Goal: Information Seeking & Learning: Check status

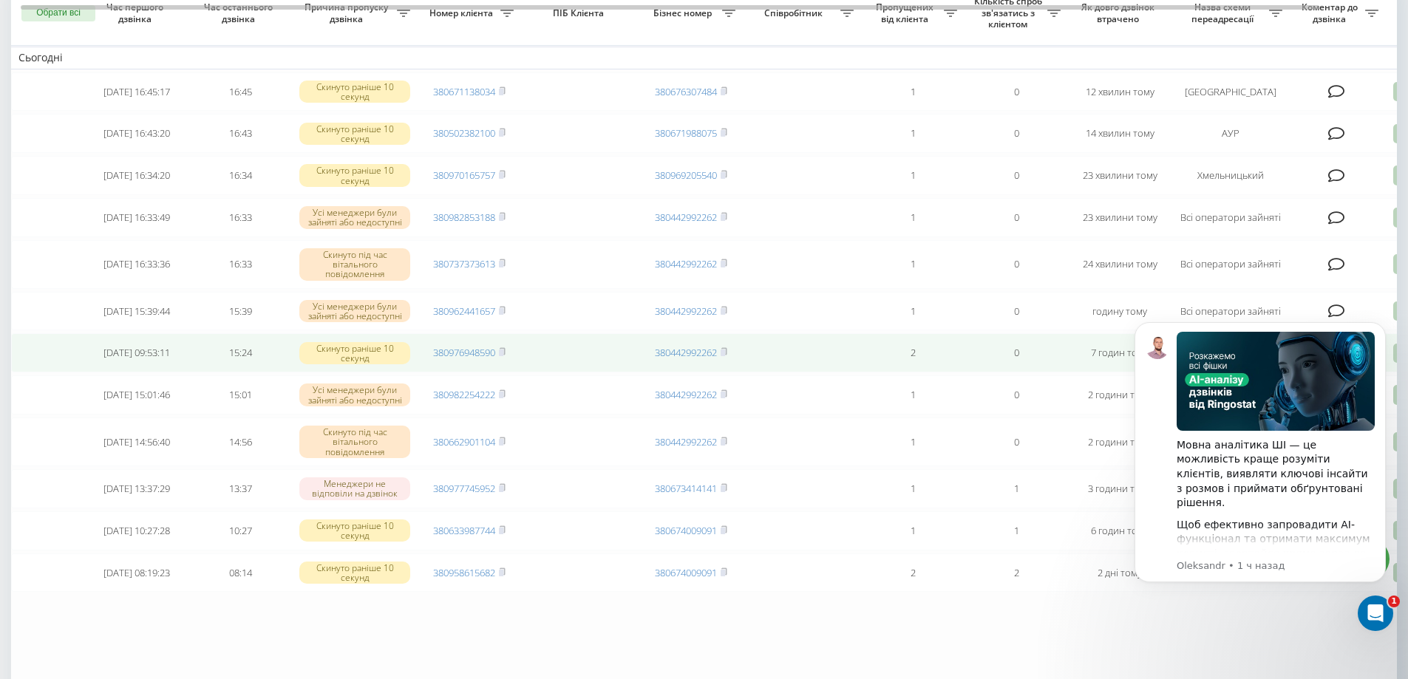
scroll to position [148, 0]
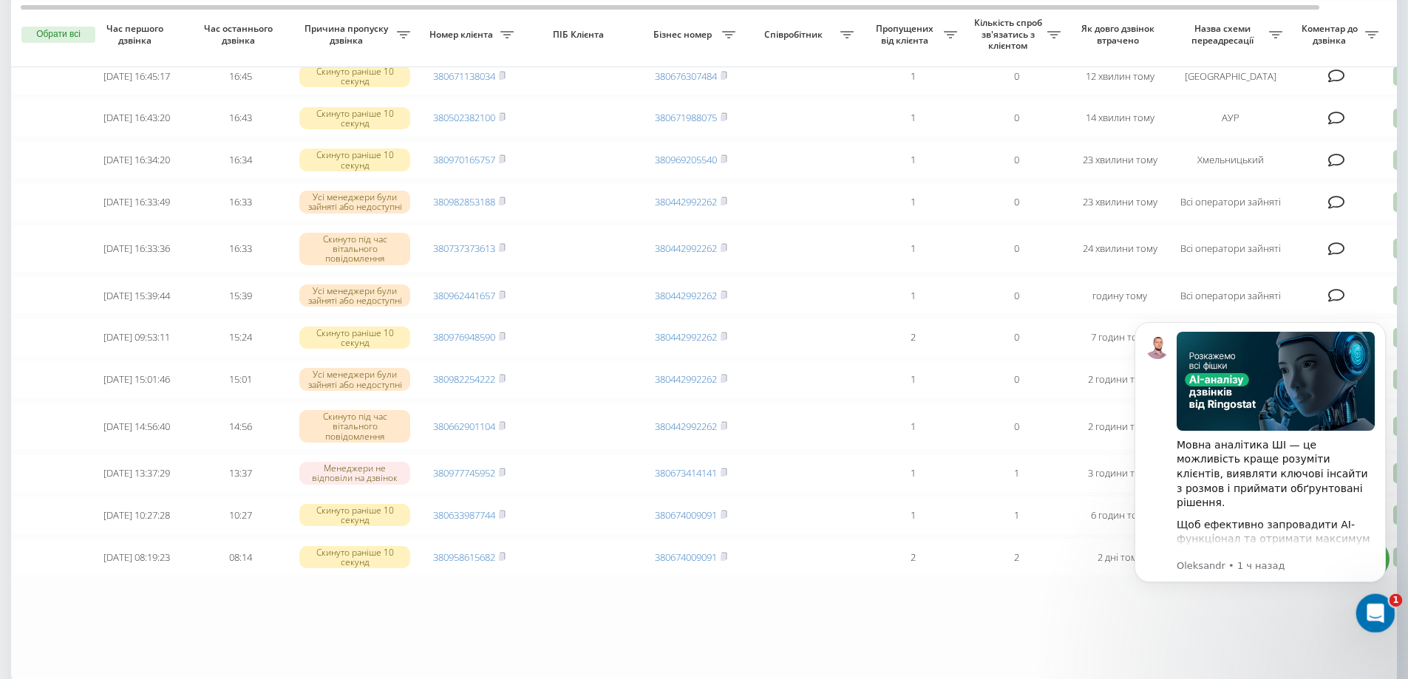
drag, startPoint x: 1381, startPoint y: 619, endPoint x: 1373, endPoint y: 611, distance: 11.5
click at [1382, 619] on div "Открыть службу сообщений Intercom" at bounding box center [1373, 611] width 49 height 49
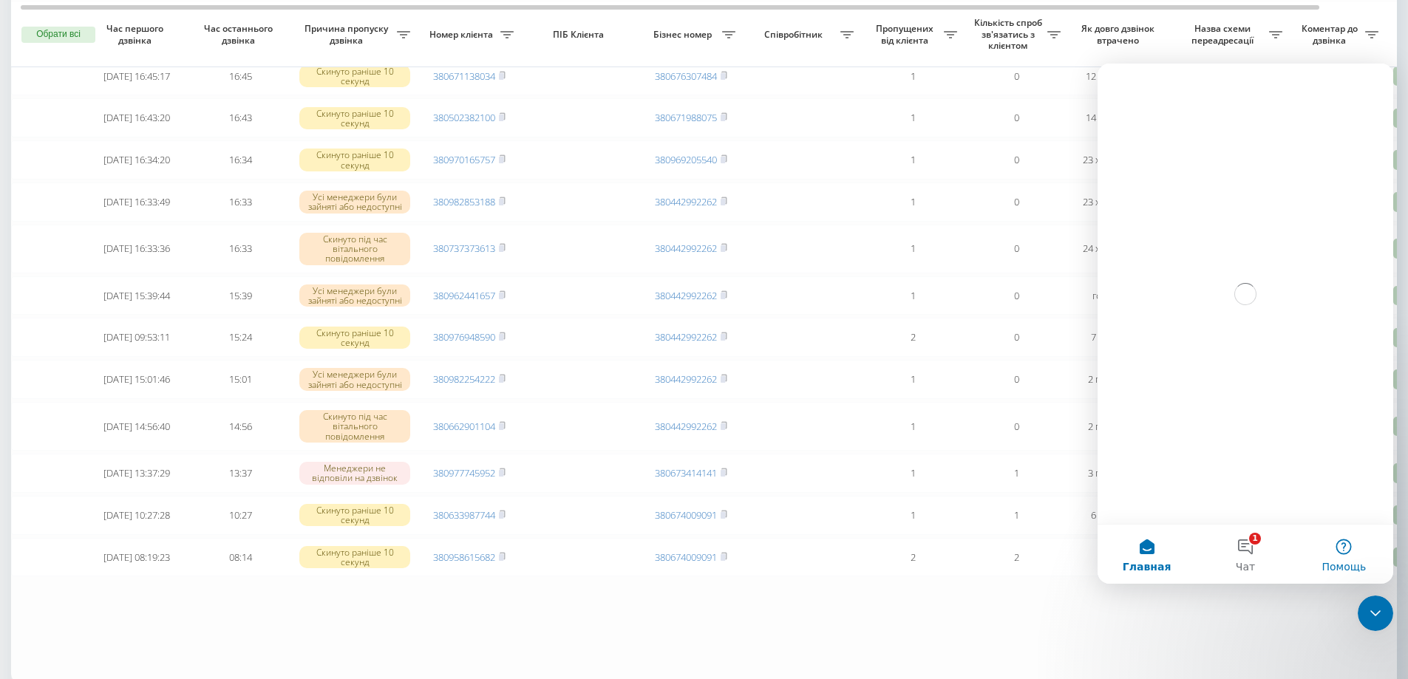
scroll to position [0, 0]
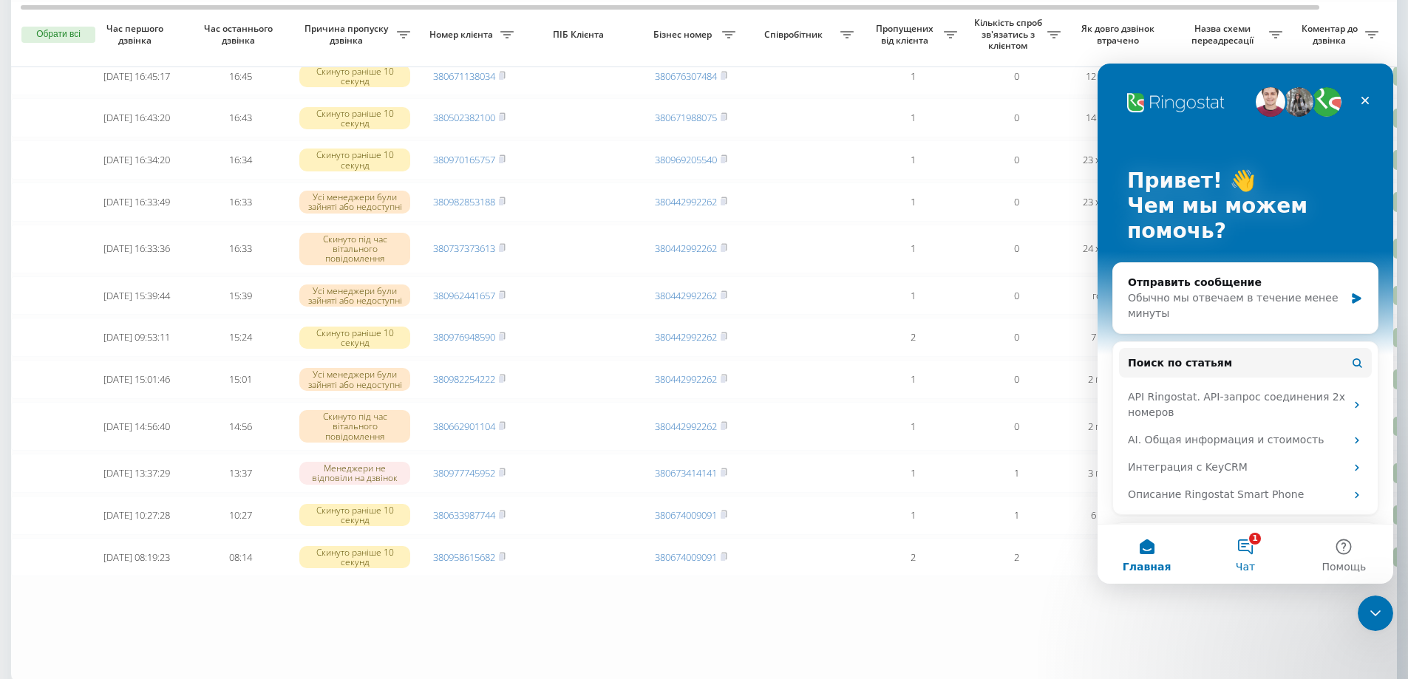
click at [1257, 541] on button "1 Чат" at bounding box center [1245, 554] width 98 height 59
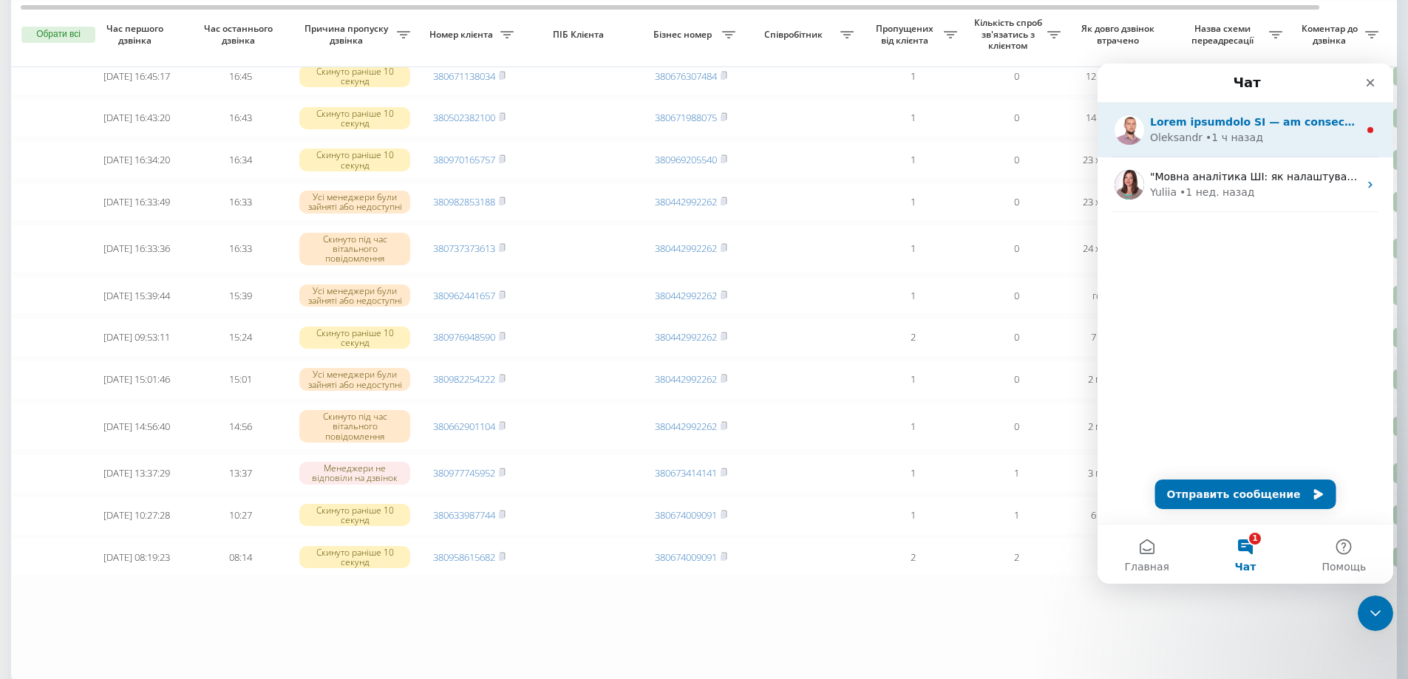
click at [1193, 132] on div "Oleksandr" at bounding box center [1176, 138] width 52 height 16
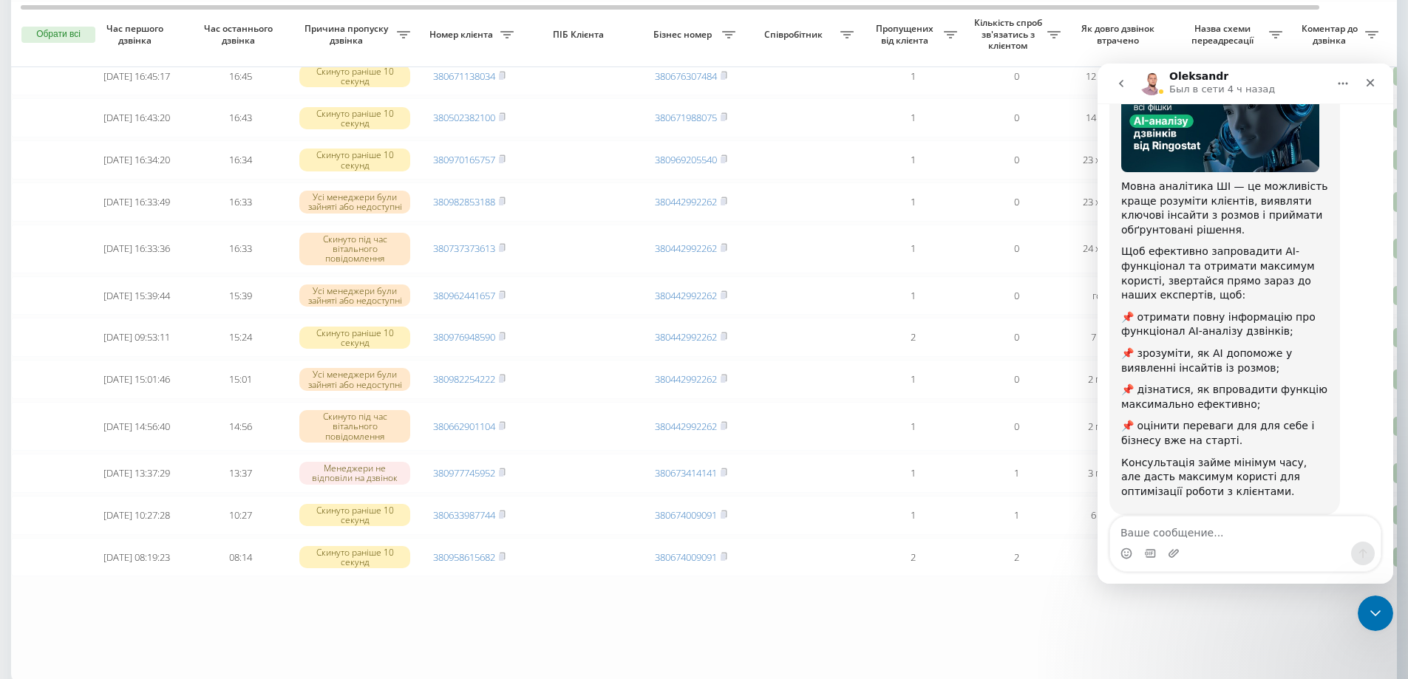
scroll to position [145, 0]
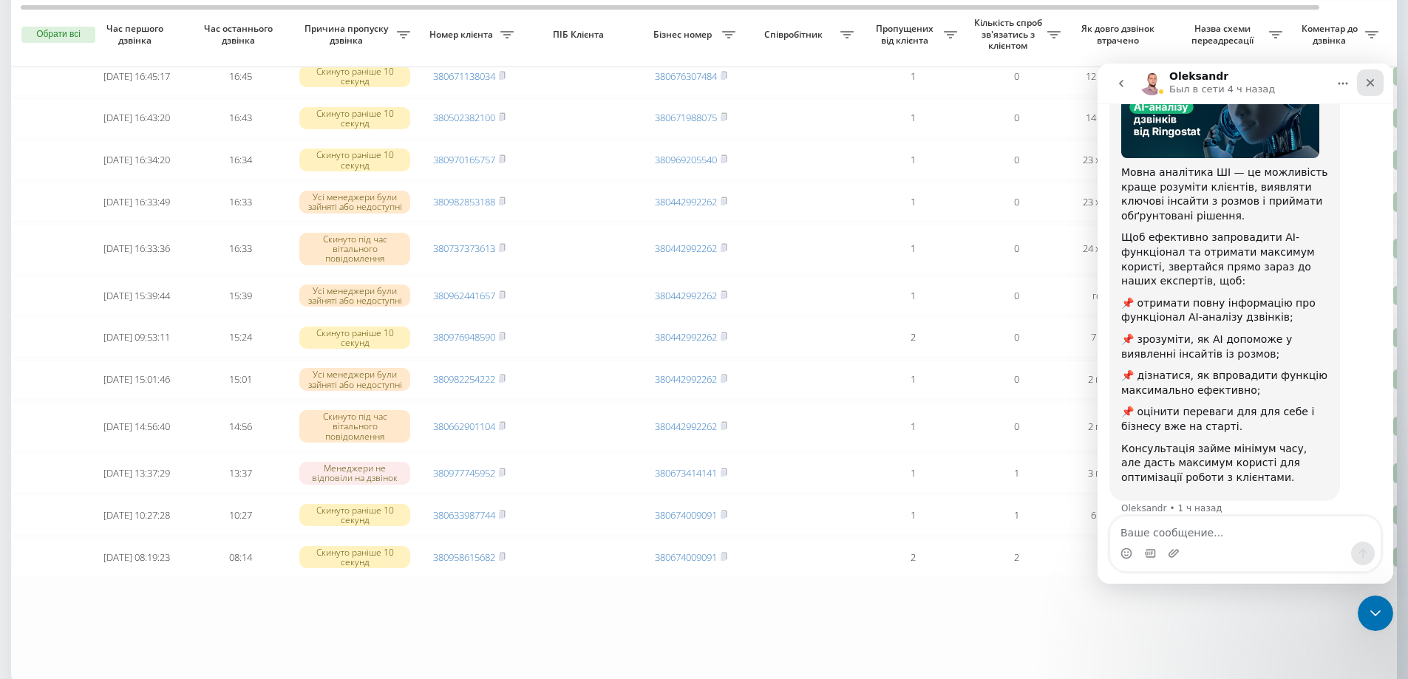
click at [1372, 87] on icon "Закрыть" at bounding box center [1371, 83] width 12 height 12
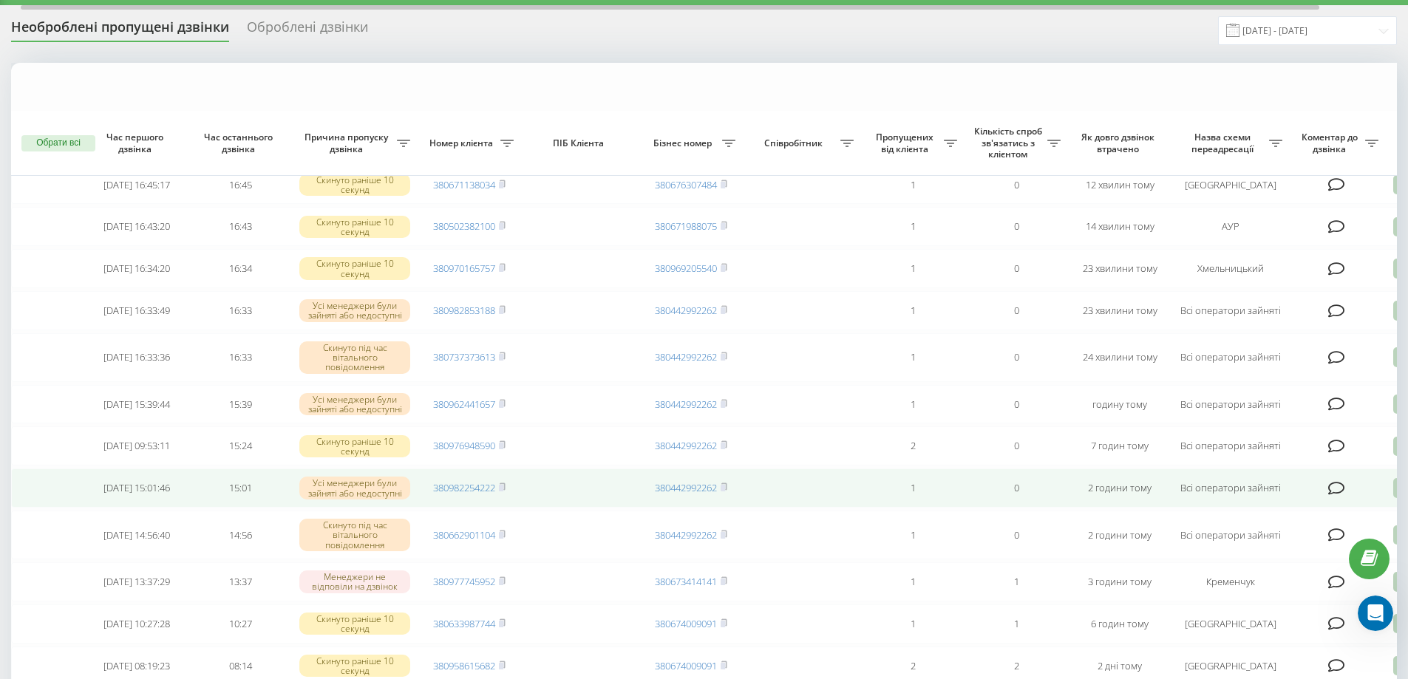
scroll to position [0, 0]
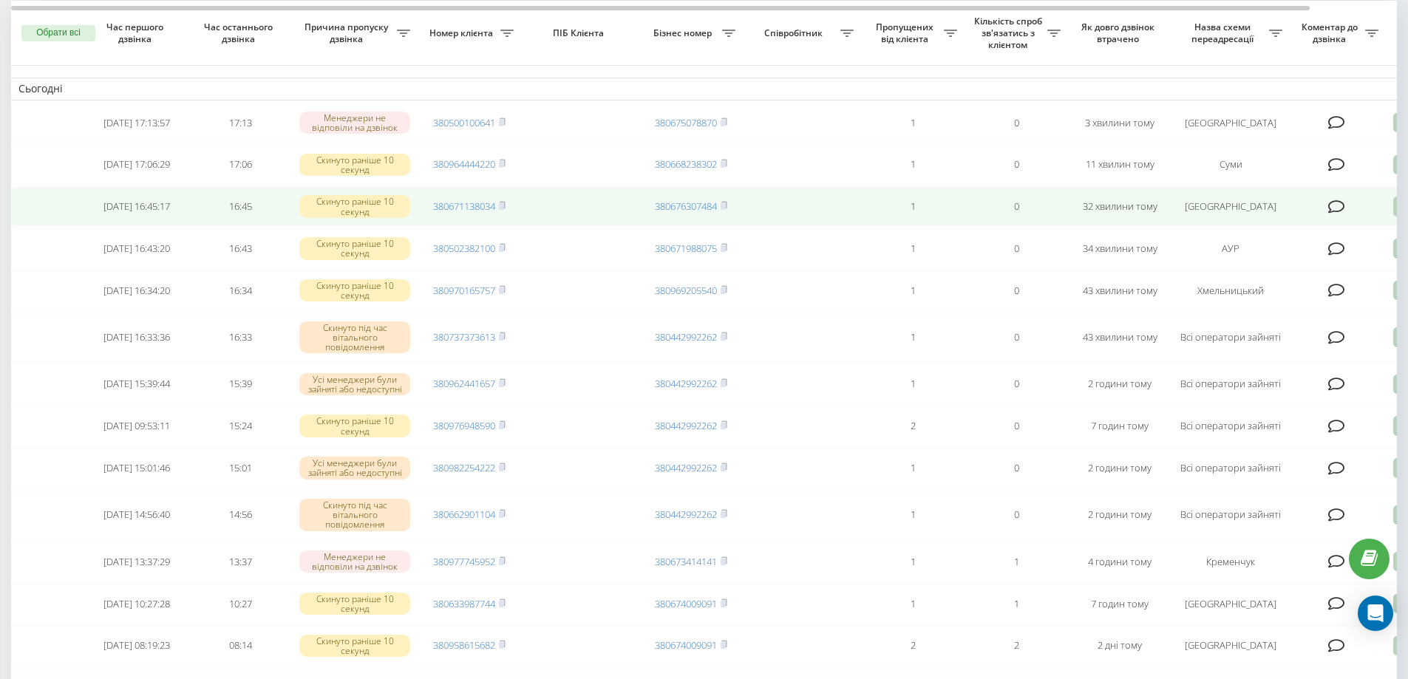
scroll to position [74, 0]
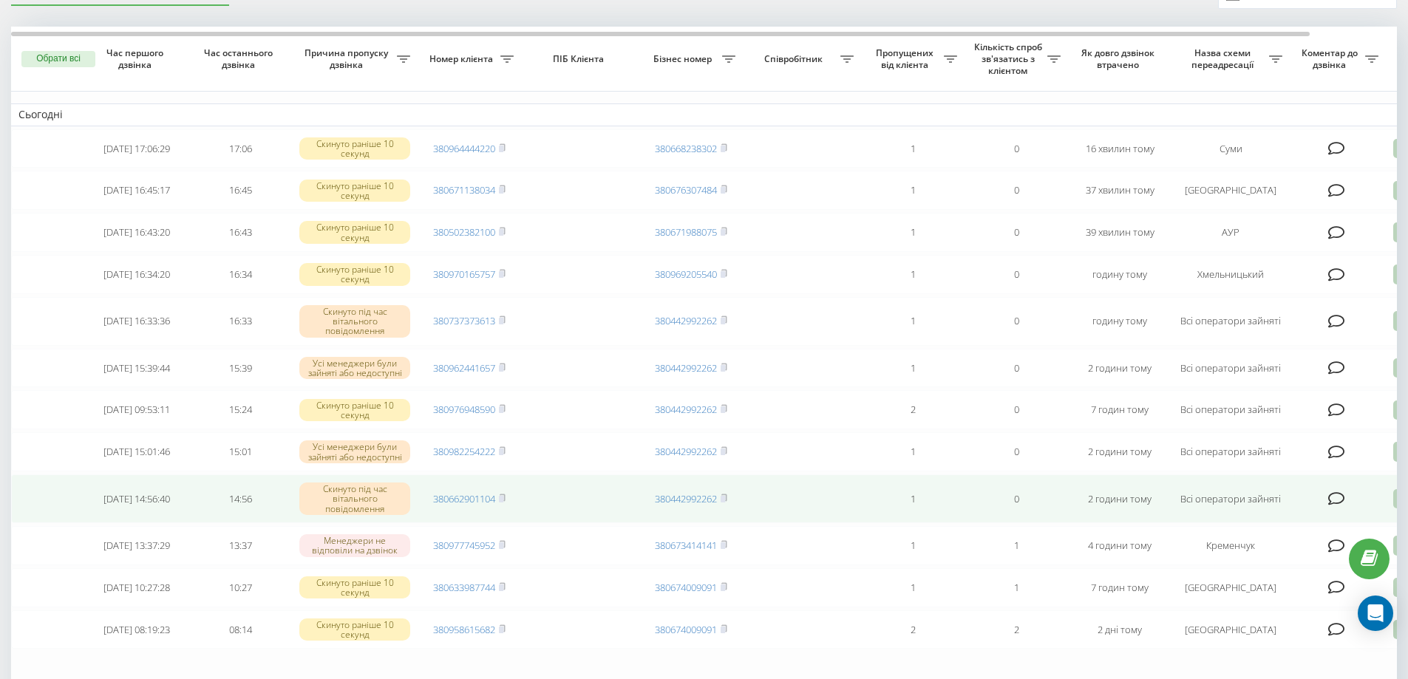
drag, startPoint x: 55, startPoint y: 506, endPoint x: 61, endPoint y: 511, distance: 7.9
click at [55, 506] on td at bounding box center [48, 499] width 74 height 49
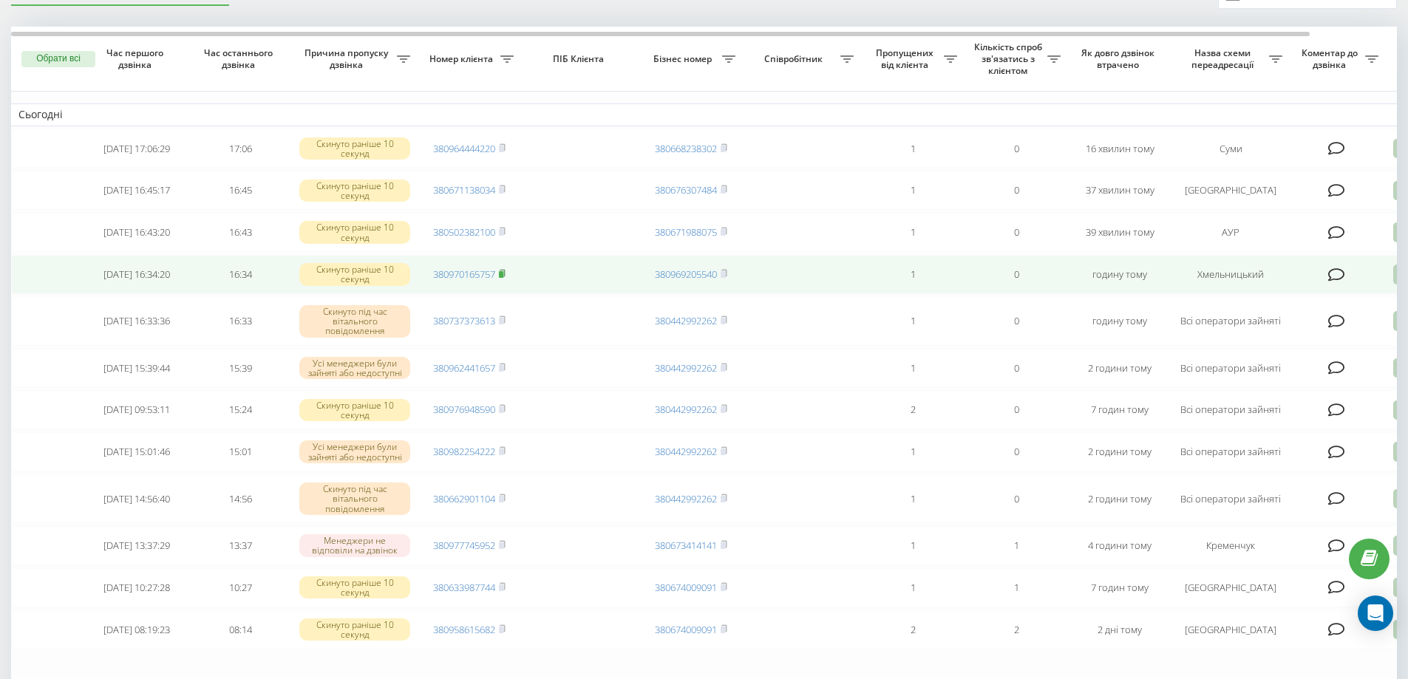
click at [506, 278] on icon at bounding box center [502, 273] width 7 height 9
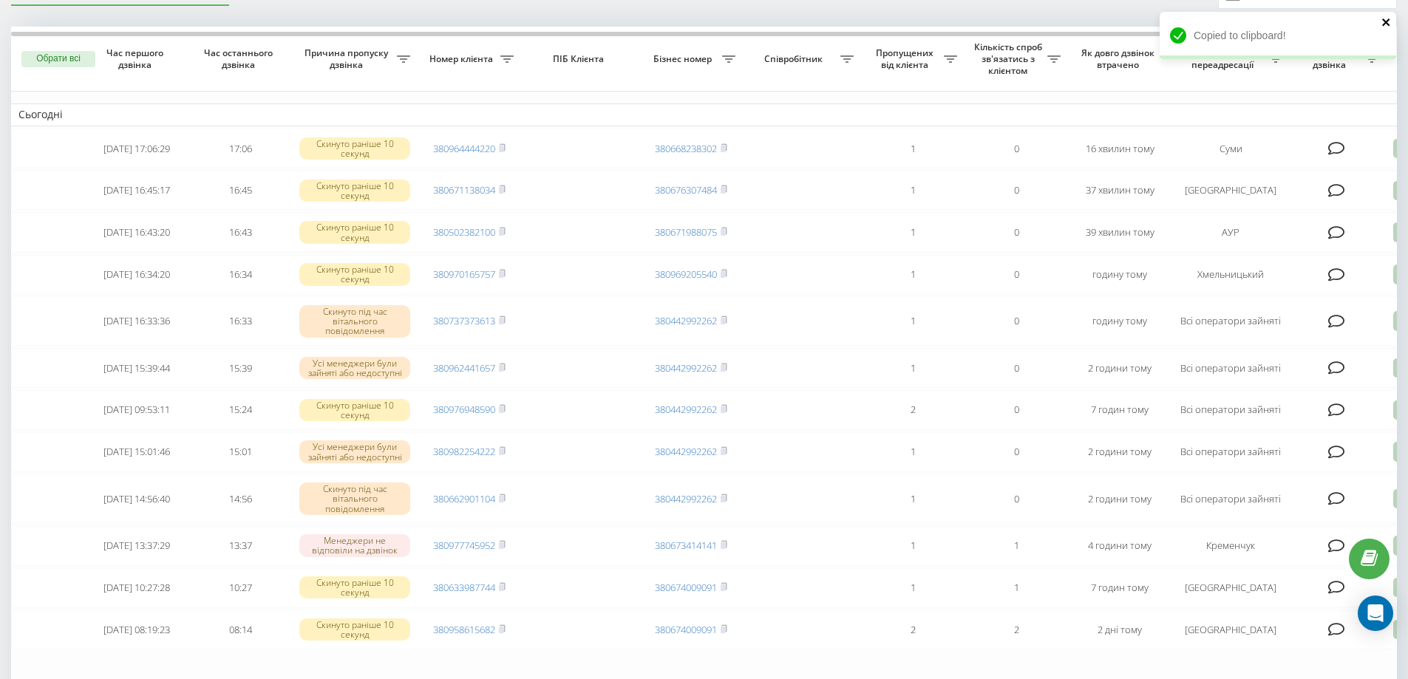
click at [1387, 21] on icon "close" at bounding box center [1385, 21] width 7 height 7
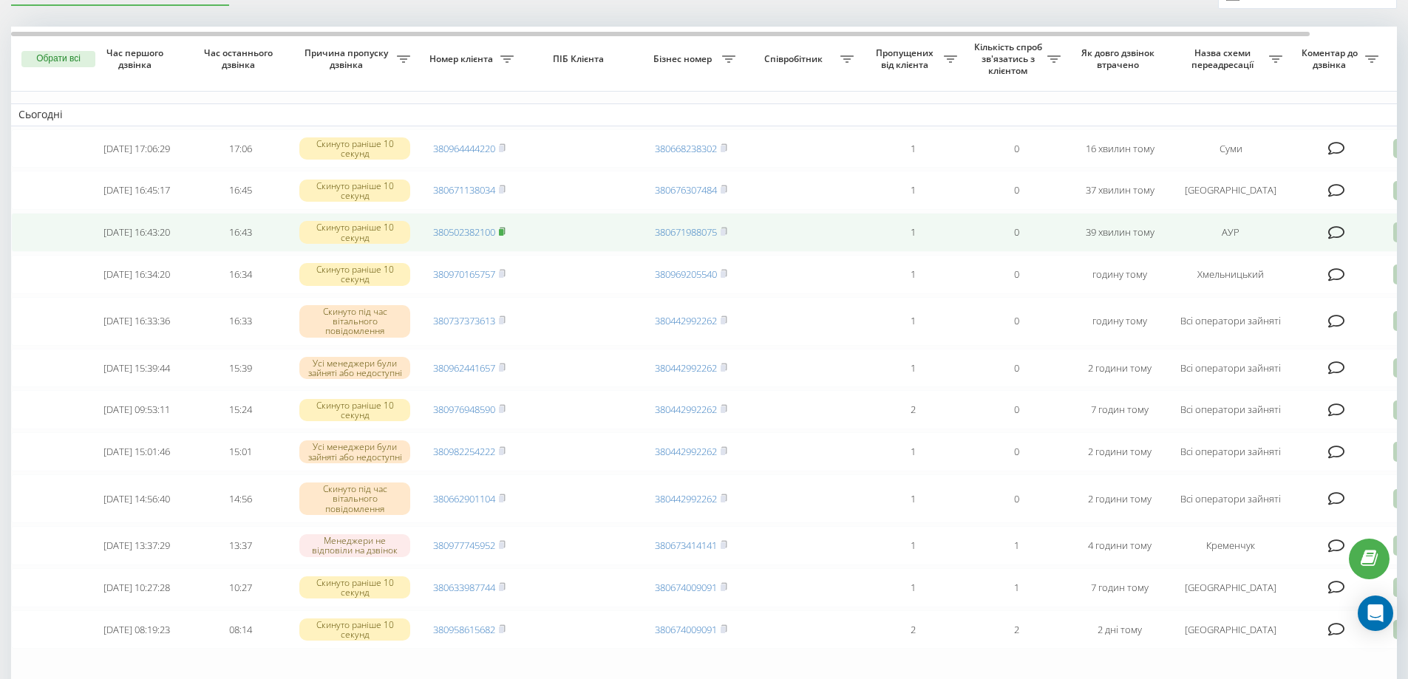
click at [506, 236] on icon at bounding box center [502, 231] width 7 height 9
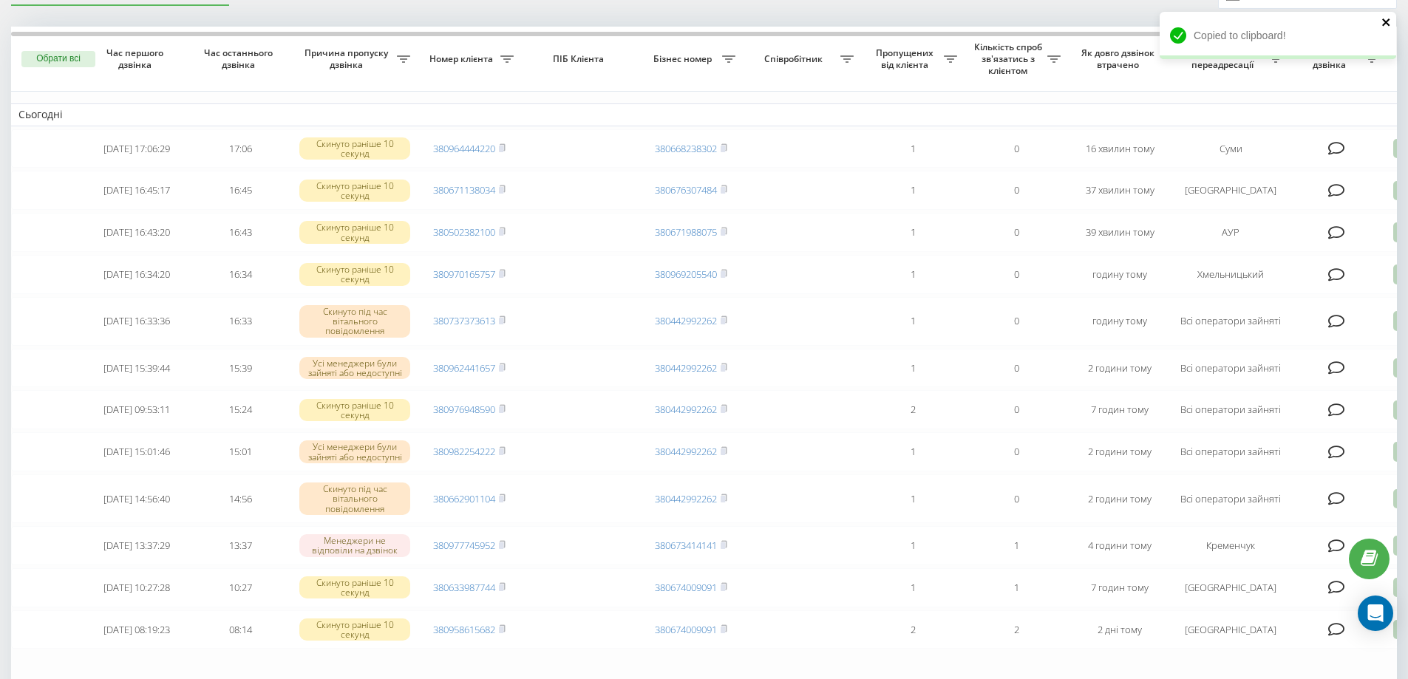
click at [1383, 23] on icon "close" at bounding box center [1387, 22] width 10 height 12
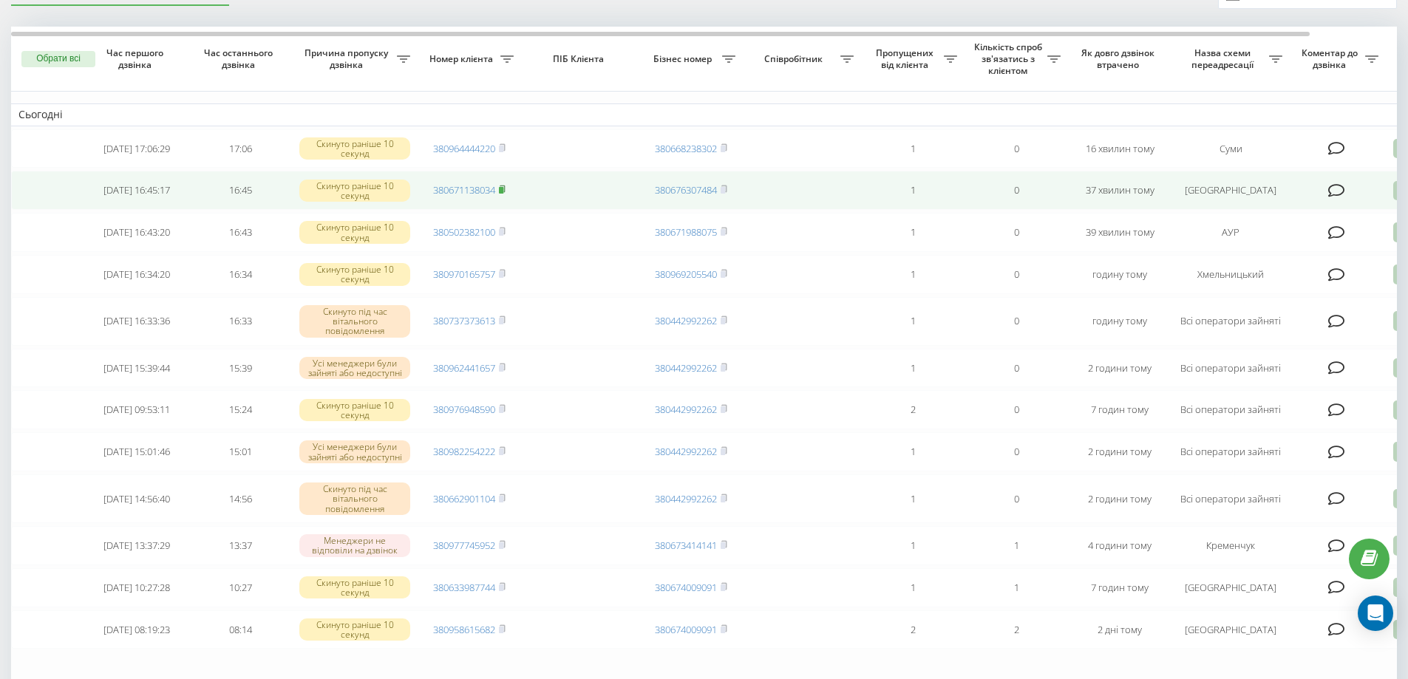
click at [503, 191] on rect at bounding box center [501, 190] width 4 height 7
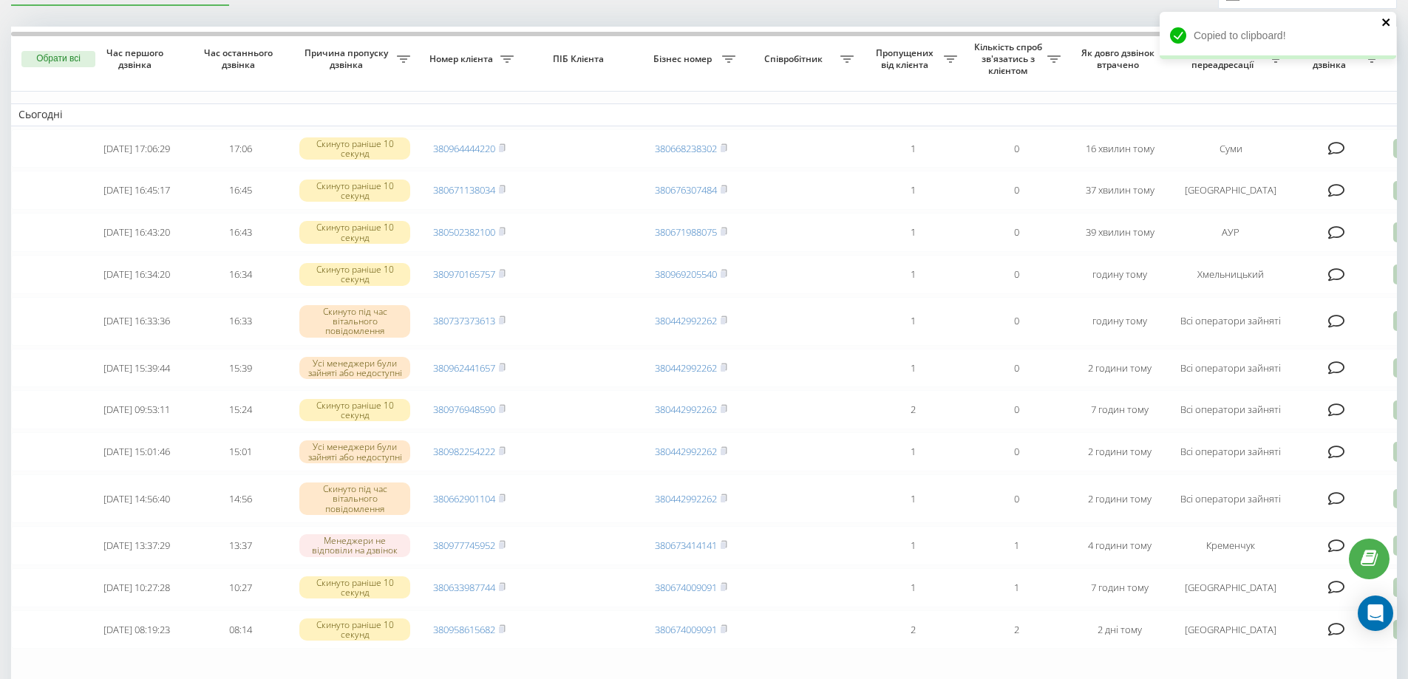
click at [1385, 24] on icon "close" at bounding box center [1387, 22] width 10 height 12
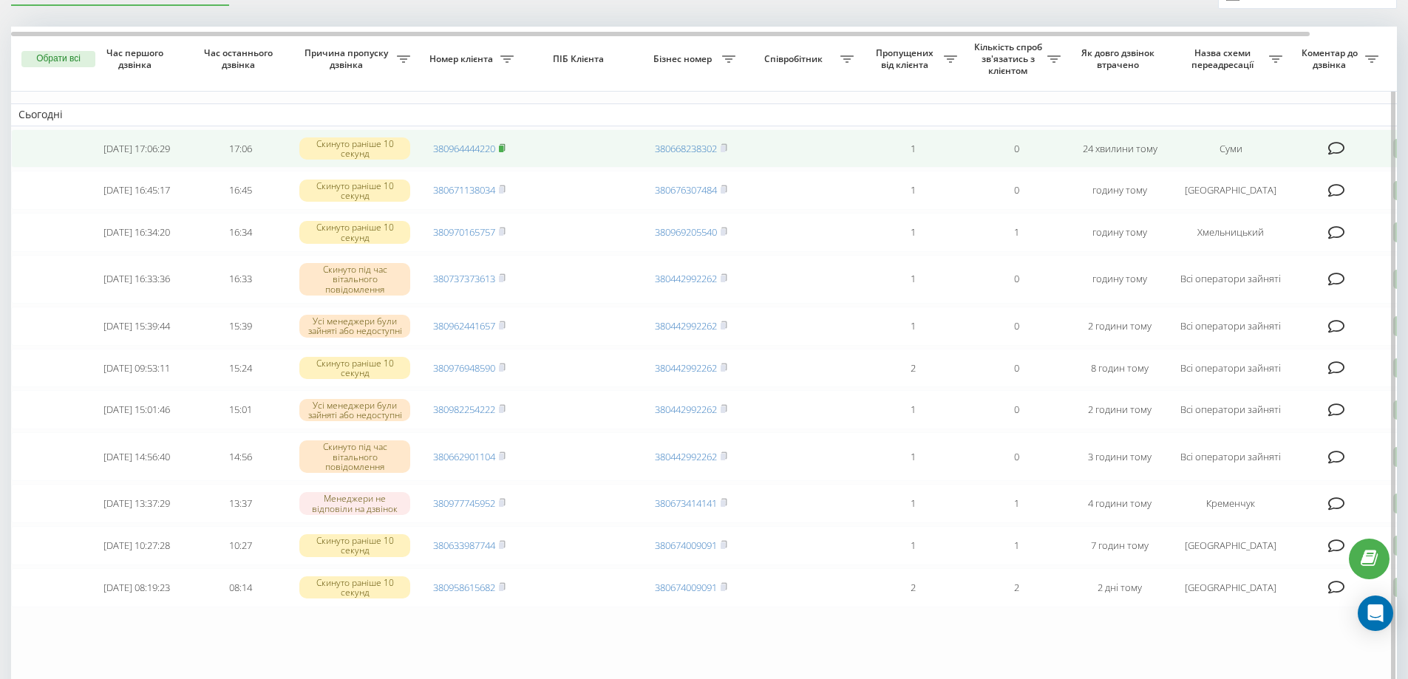
click at [506, 146] on icon at bounding box center [502, 147] width 7 height 9
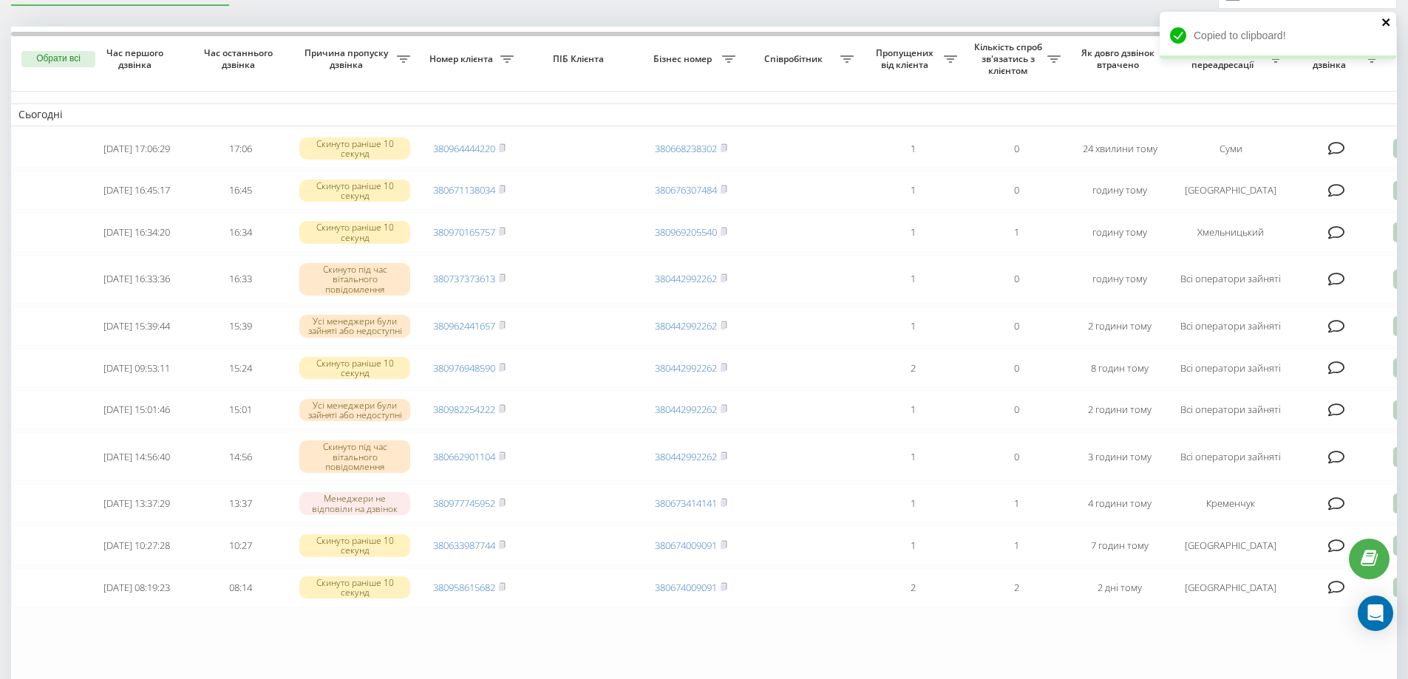
drag, startPoint x: 1384, startPoint y: 22, endPoint x: 1363, endPoint y: 17, distance: 21.3
click at [1383, 21] on icon "close" at bounding box center [1387, 22] width 10 height 12
